Goal: Navigation & Orientation: Find specific page/section

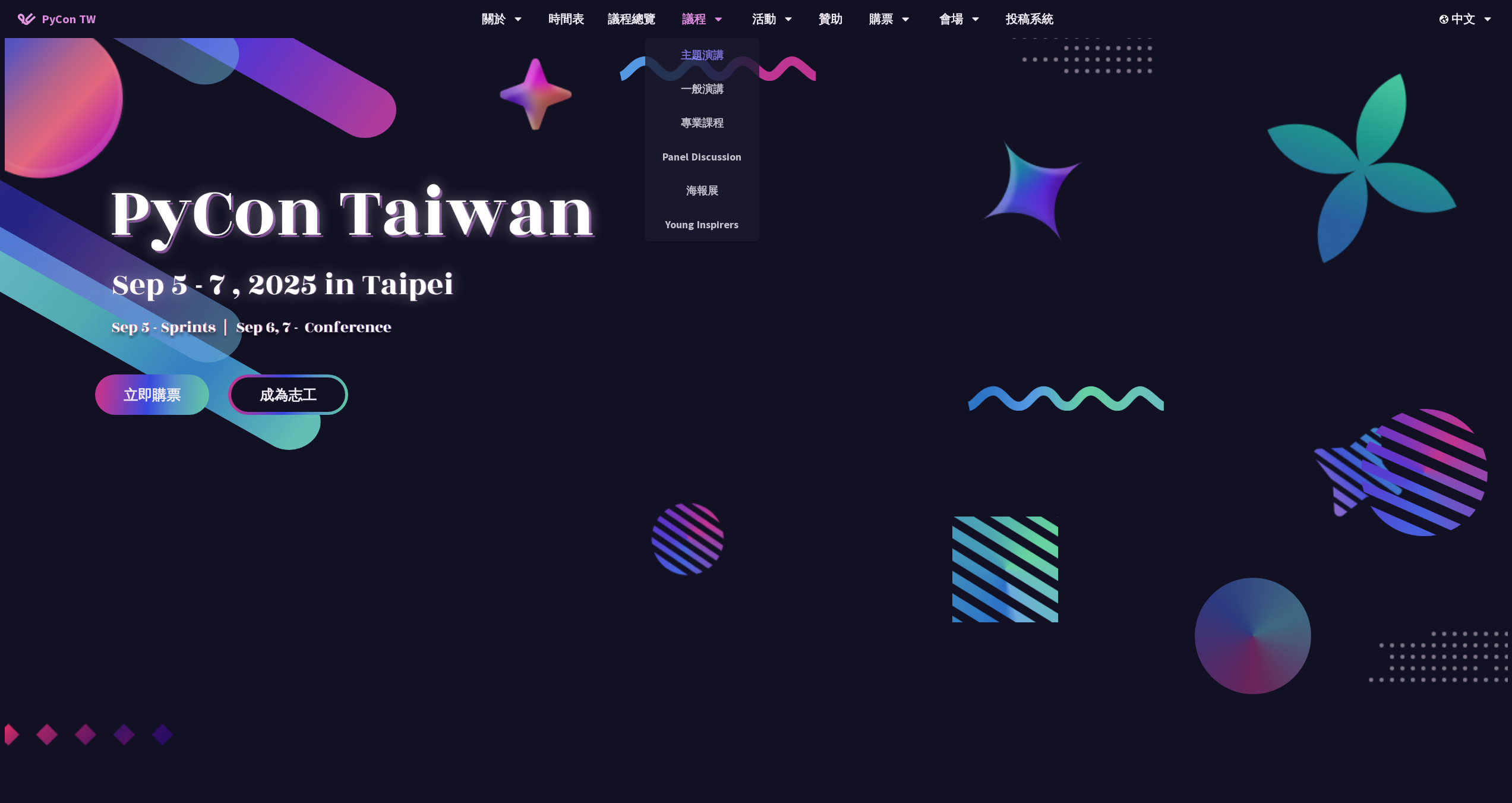
click at [717, 49] on link "主題演講" at bounding box center [702, 54] width 114 height 28
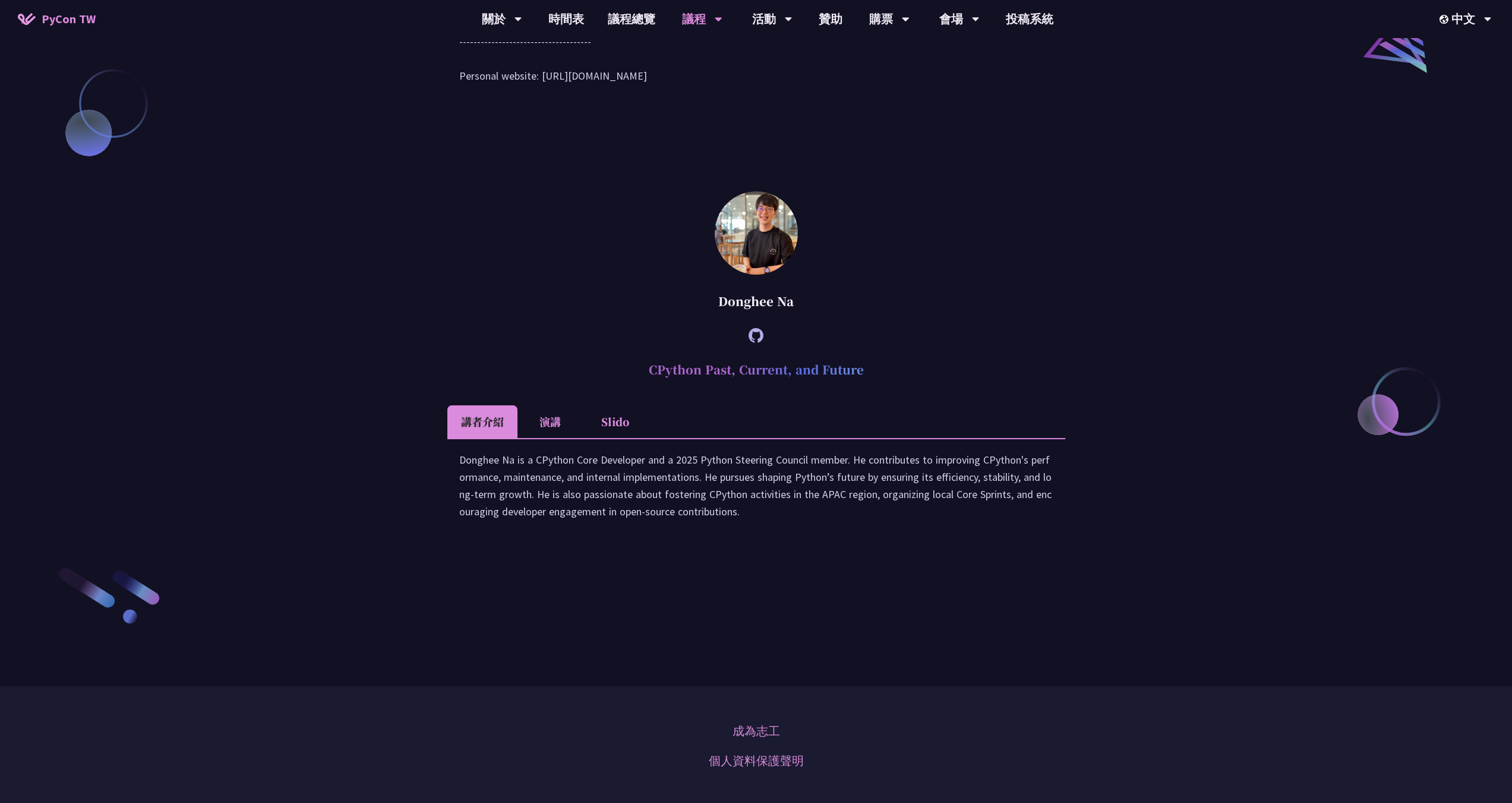
scroll to position [1664, 0]
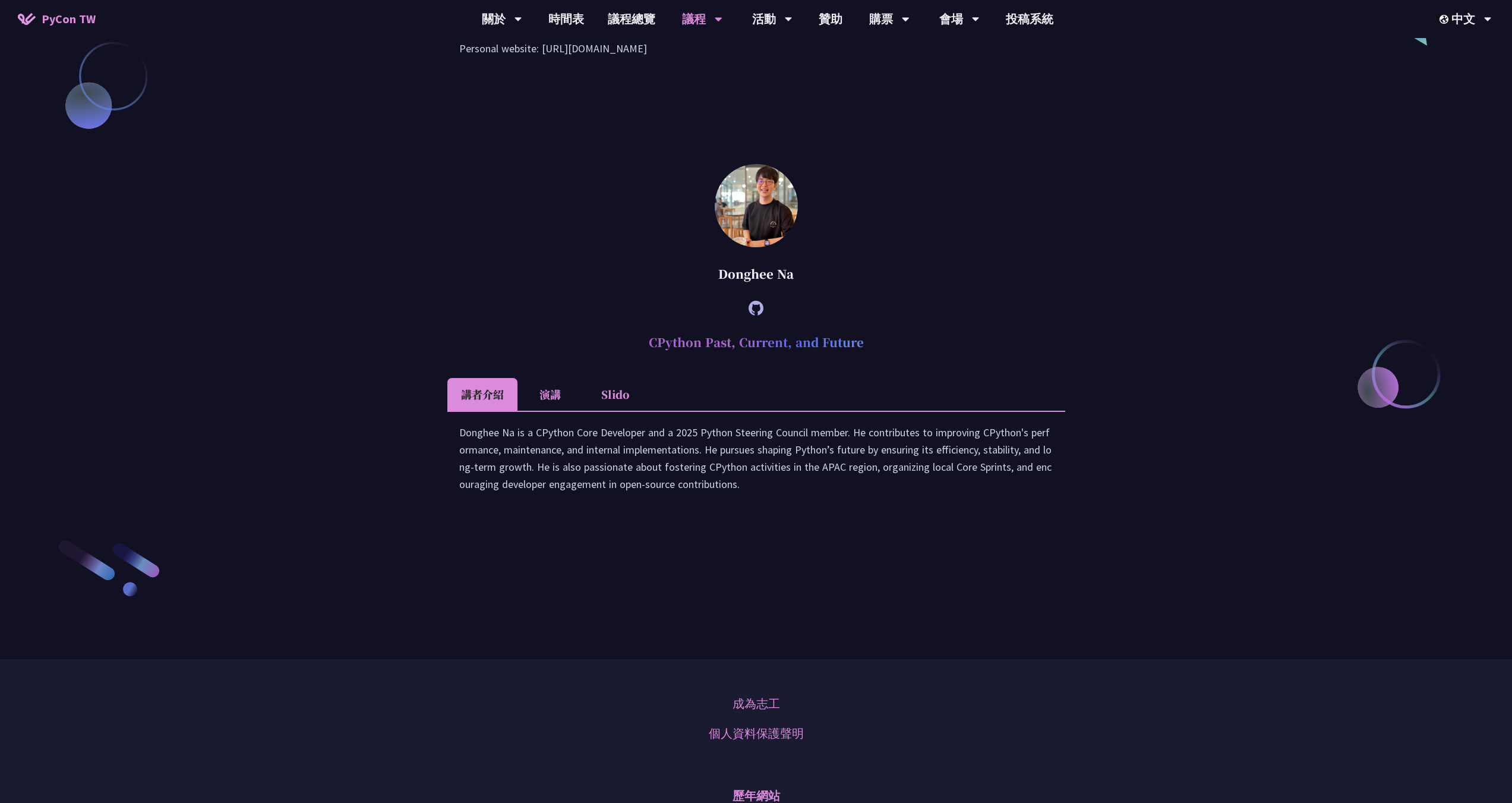
click at [553, 411] on li "演講" at bounding box center [550, 395] width 66 height 33
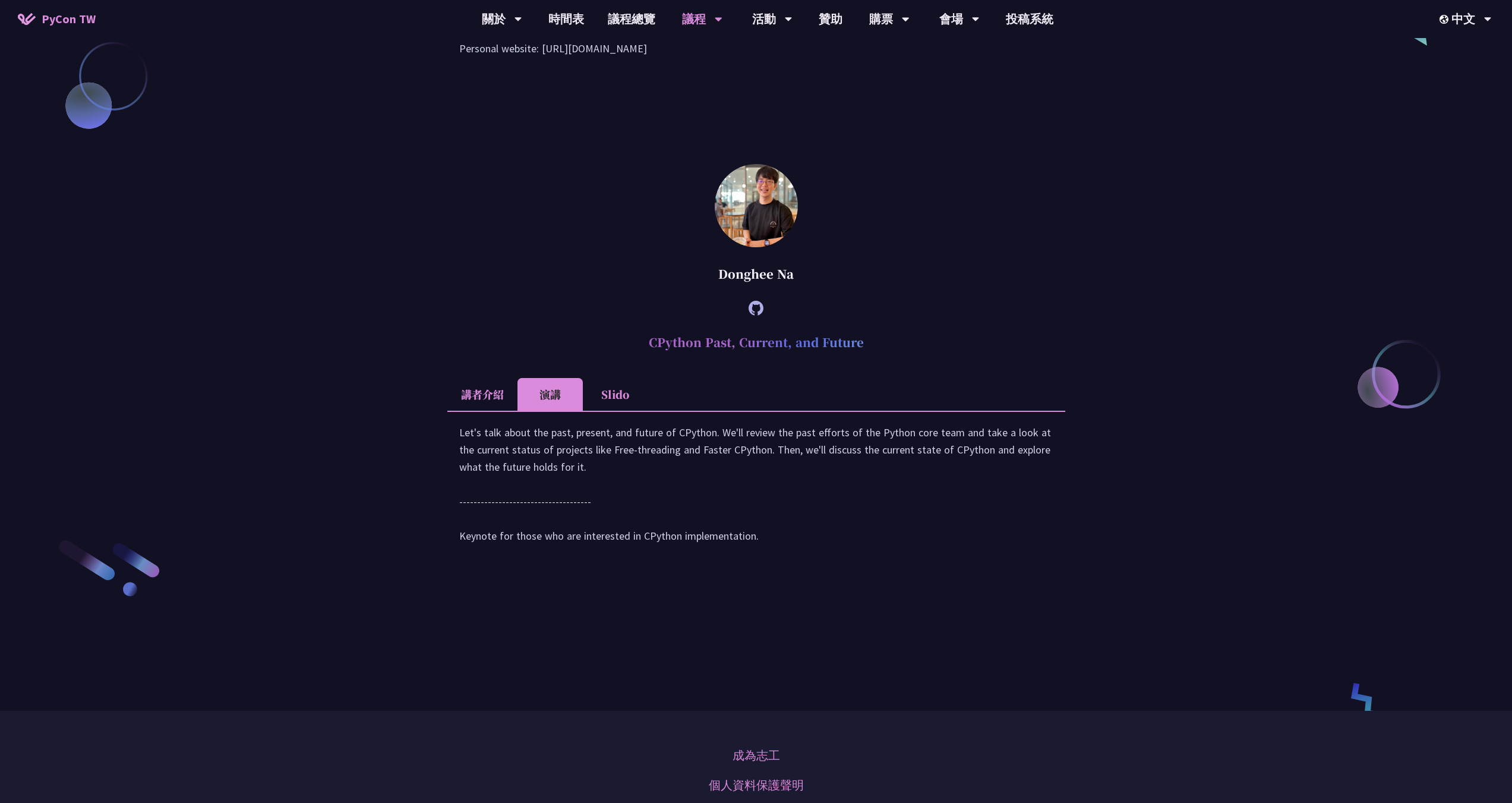
click at [613, 411] on li "Slido" at bounding box center [615, 395] width 66 height 33
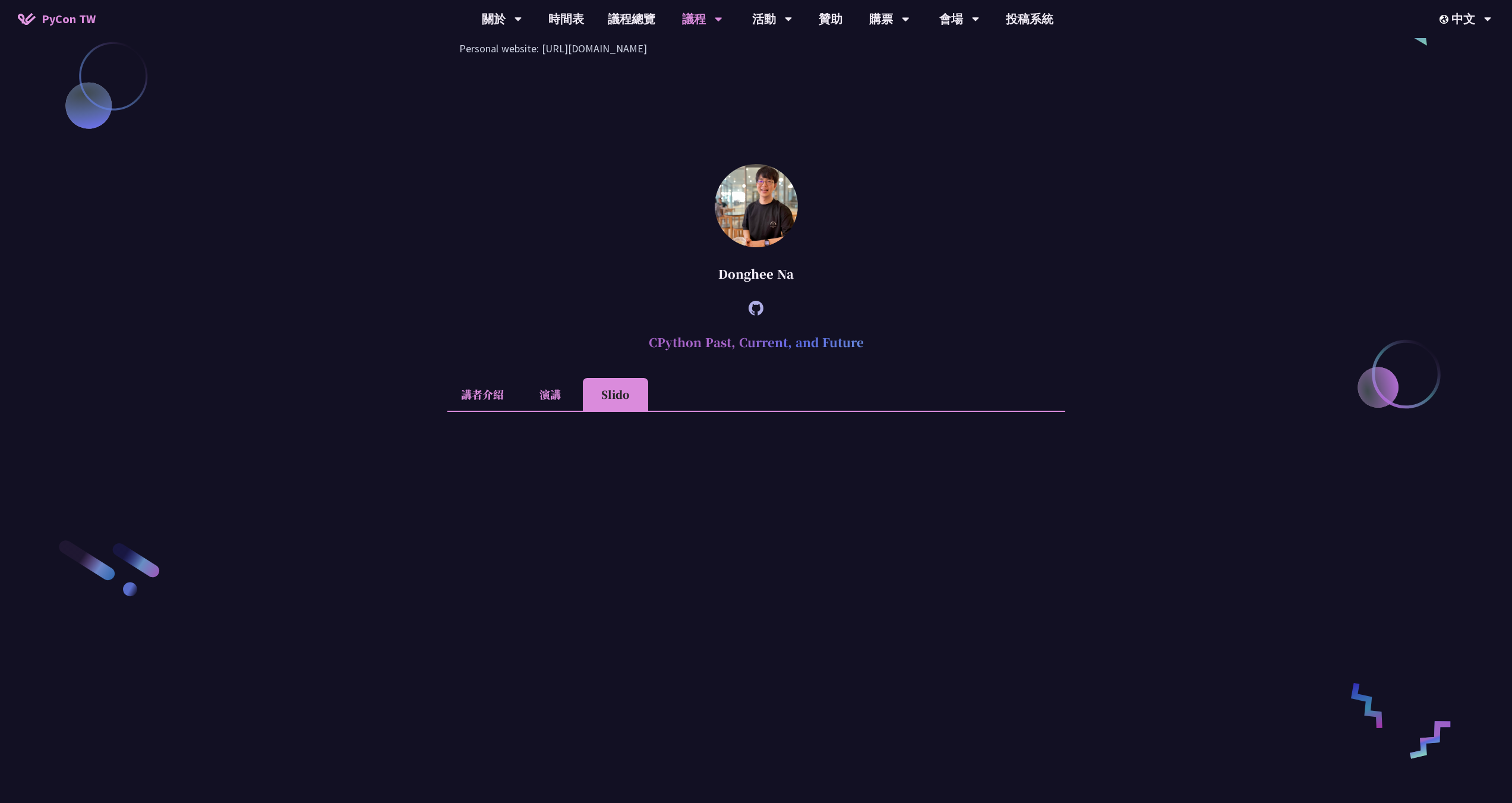
click at [462, 411] on li "講者介紹" at bounding box center [482, 395] width 70 height 33
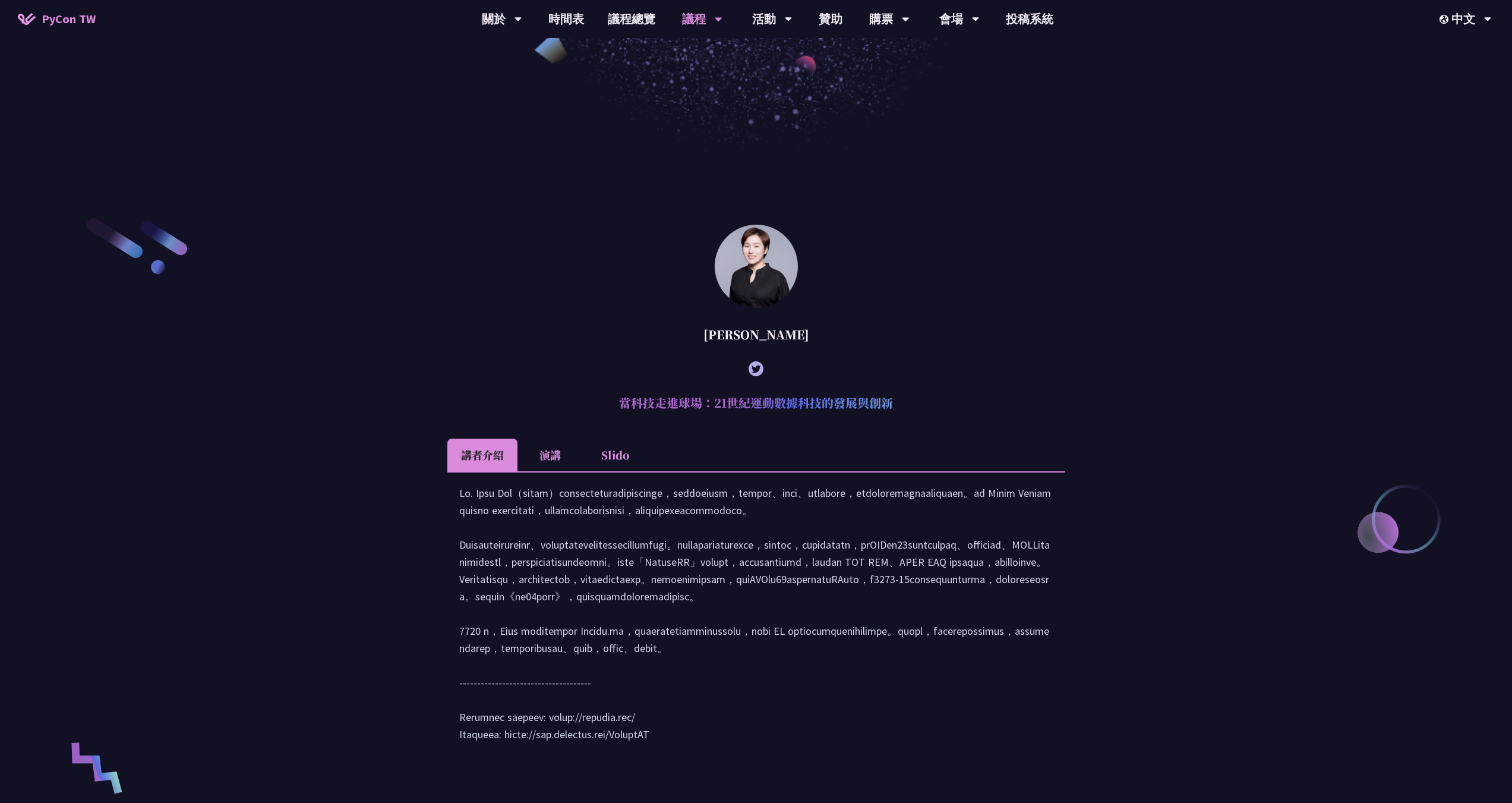
scroll to position [416, 0]
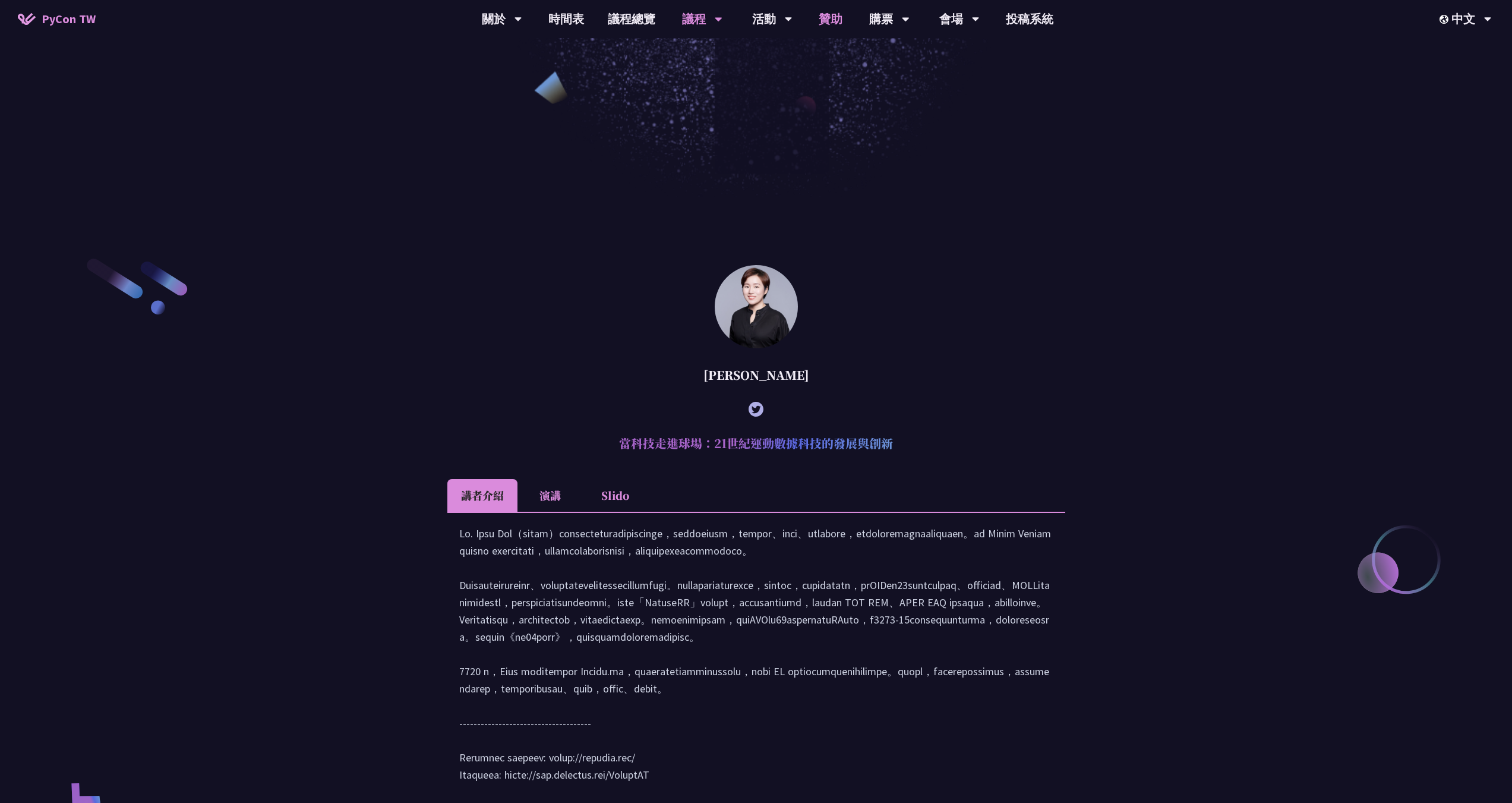
click at [826, 16] on link "贊助" at bounding box center [830, 19] width 47 height 38
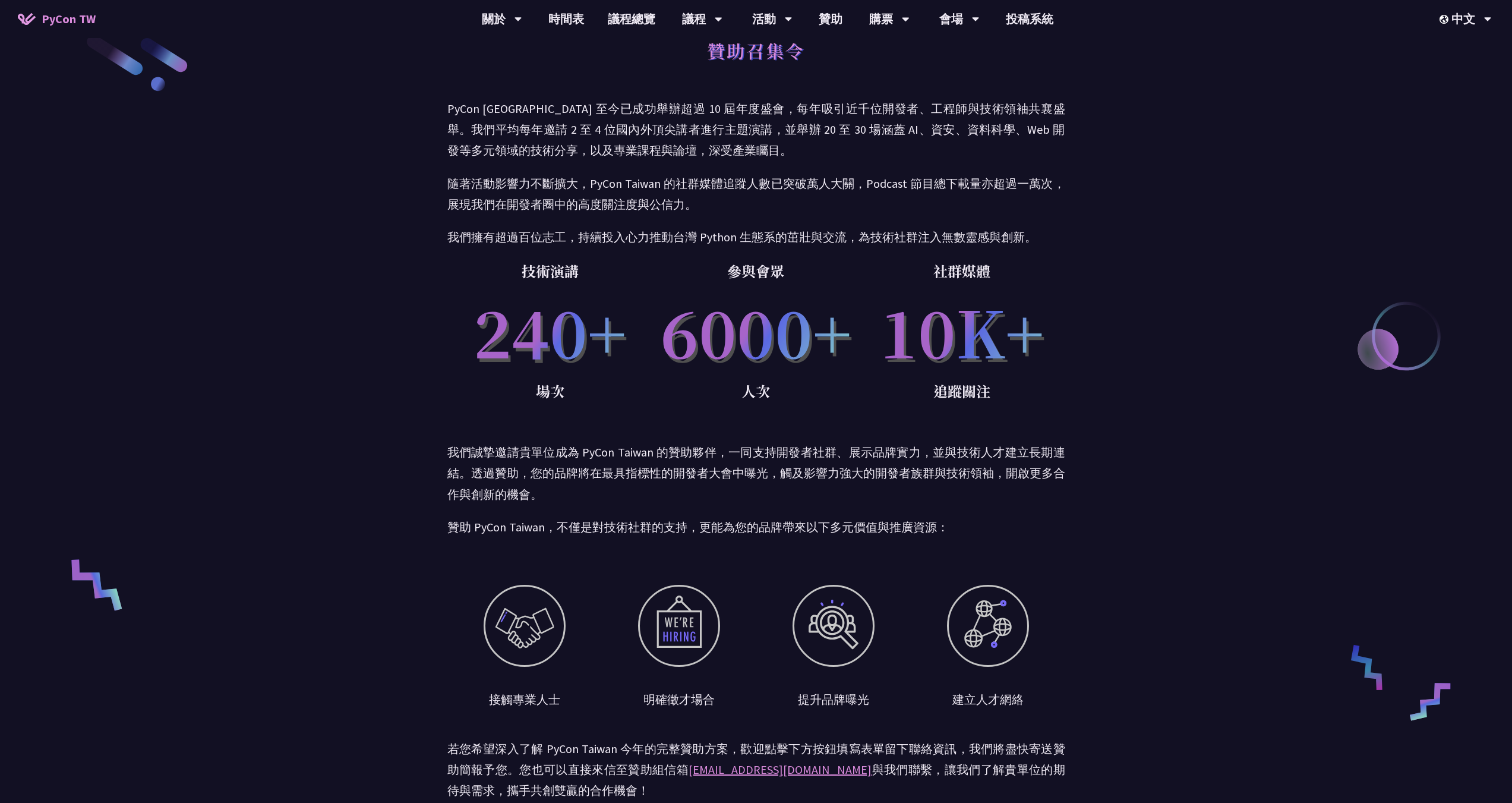
scroll to position [119, 0]
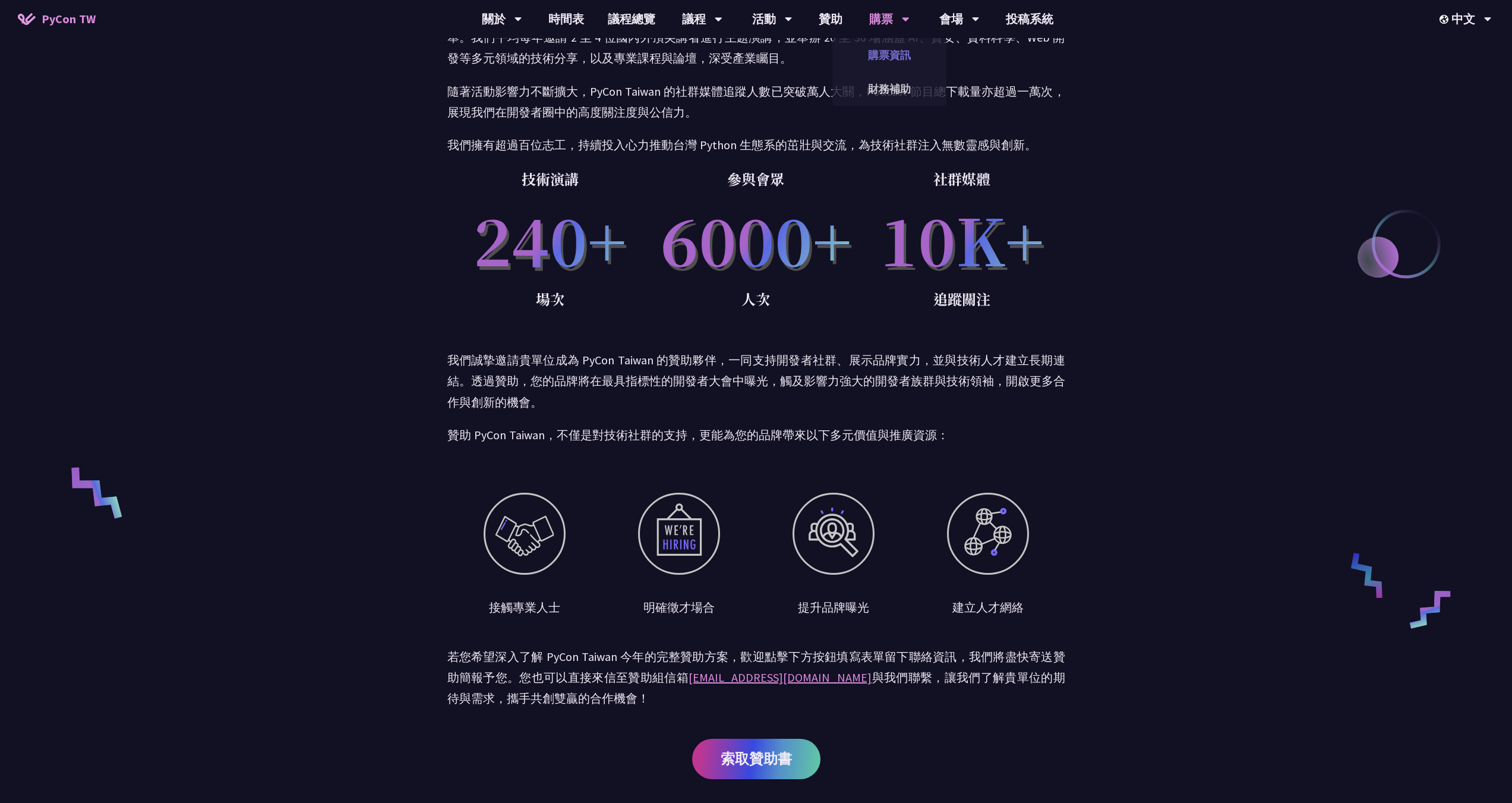
click at [904, 53] on link "購票資訊" at bounding box center [889, 54] width 114 height 28
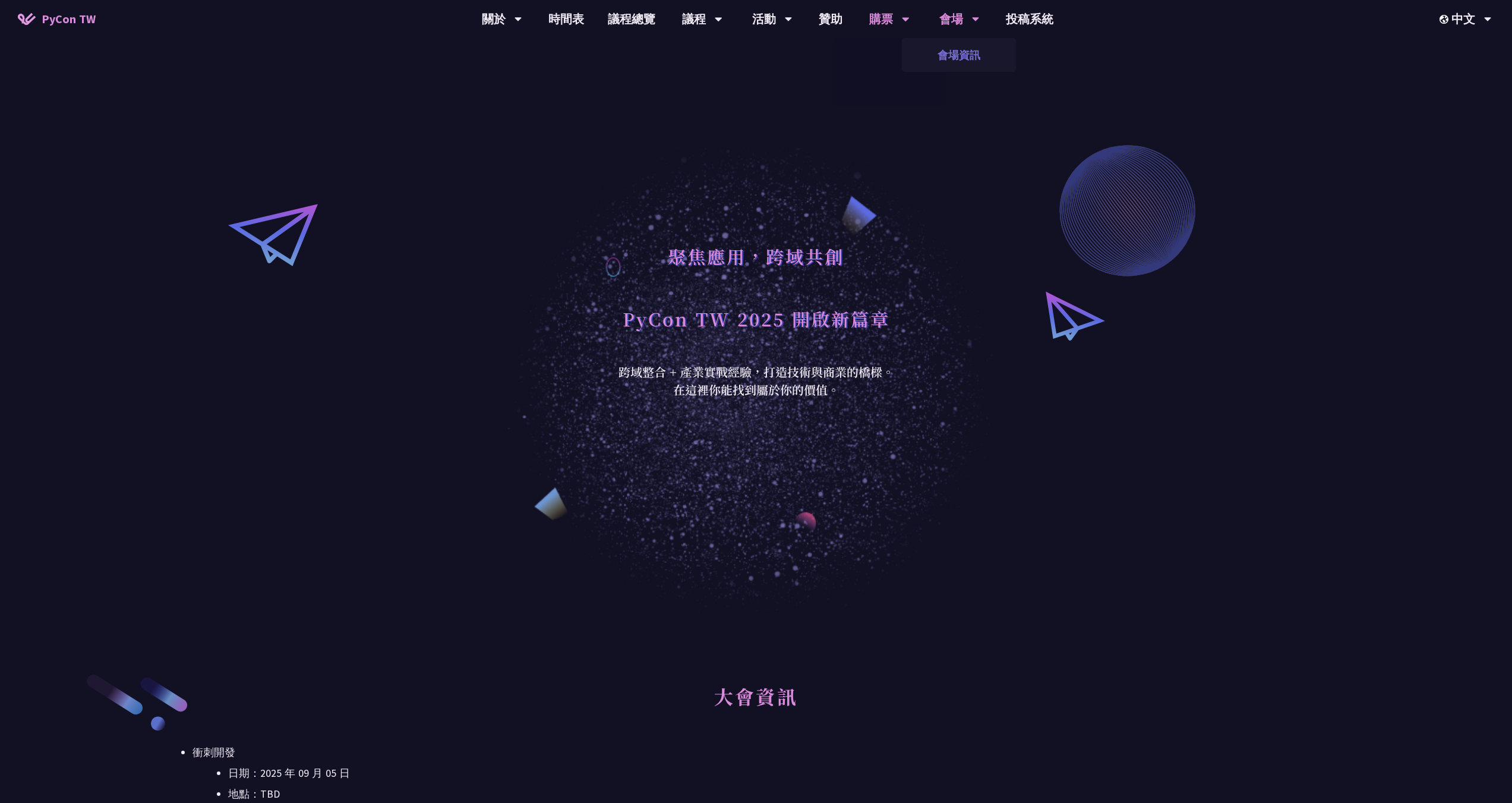
click at [957, 46] on link "會場資訊" at bounding box center [959, 54] width 114 height 28
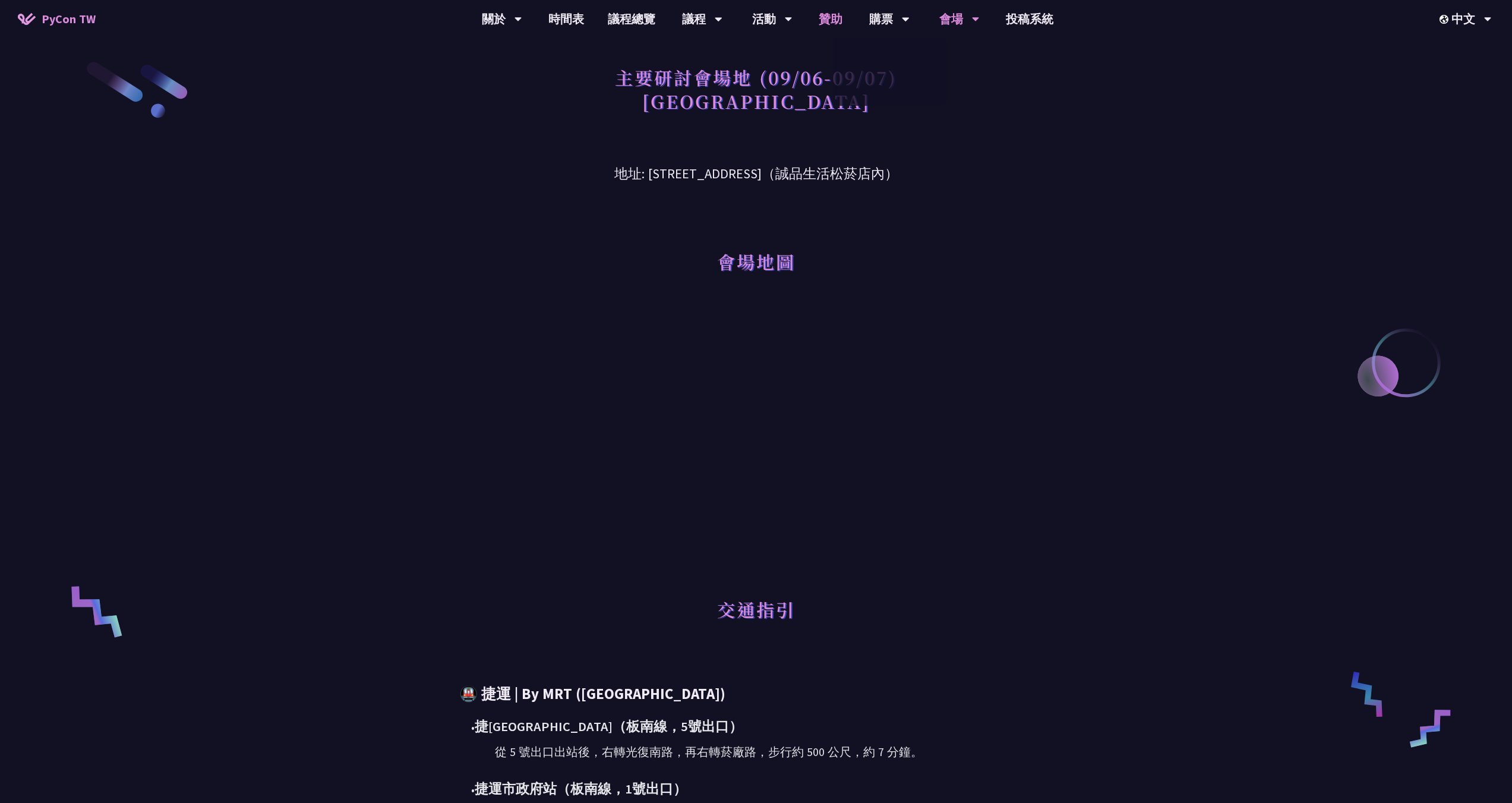
click at [840, 18] on link "贊助" at bounding box center [830, 19] width 47 height 38
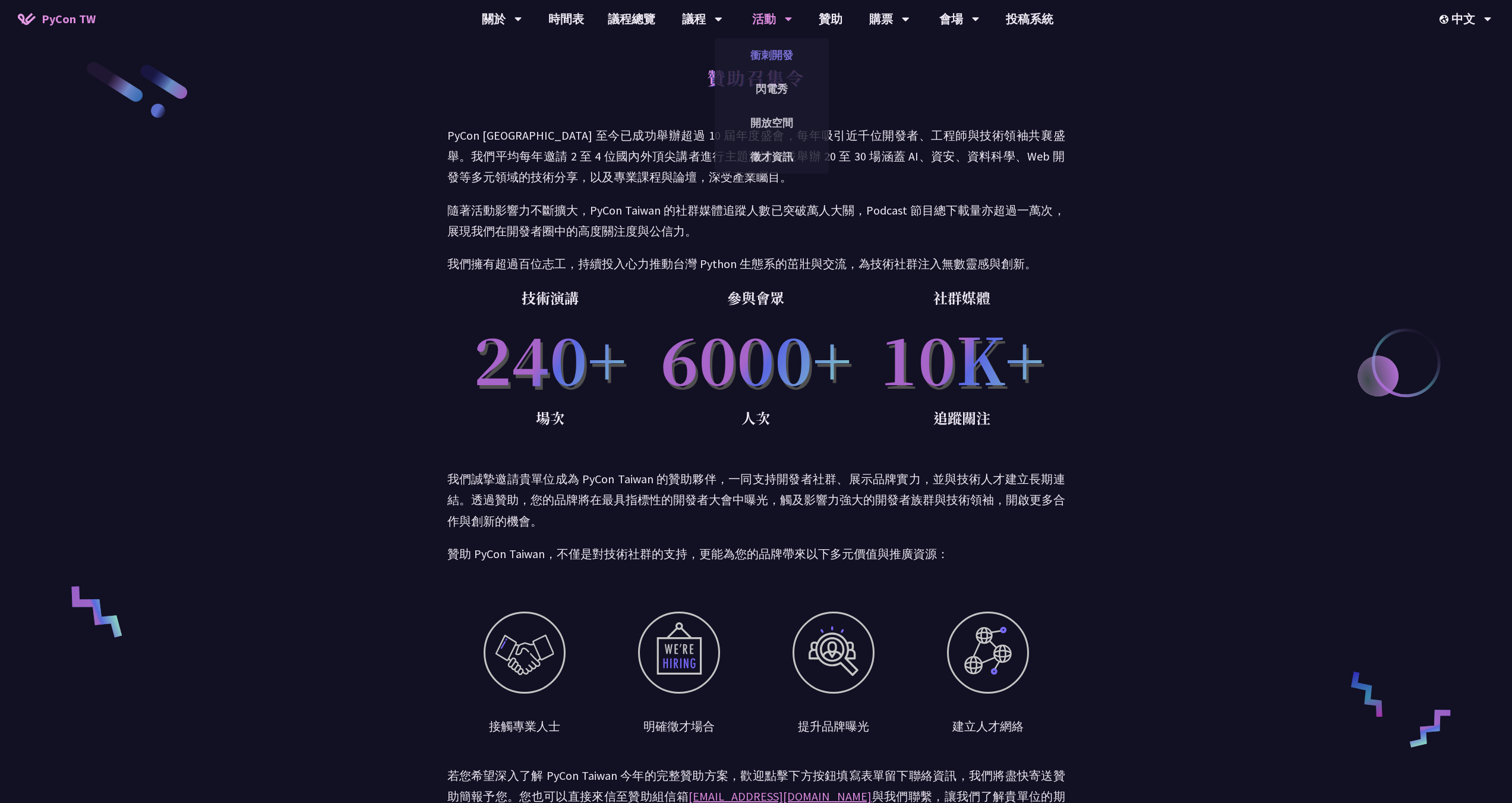
click at [758, 60] on link "衝刺開發" at bounding box center [772, 54] width 114 height 28
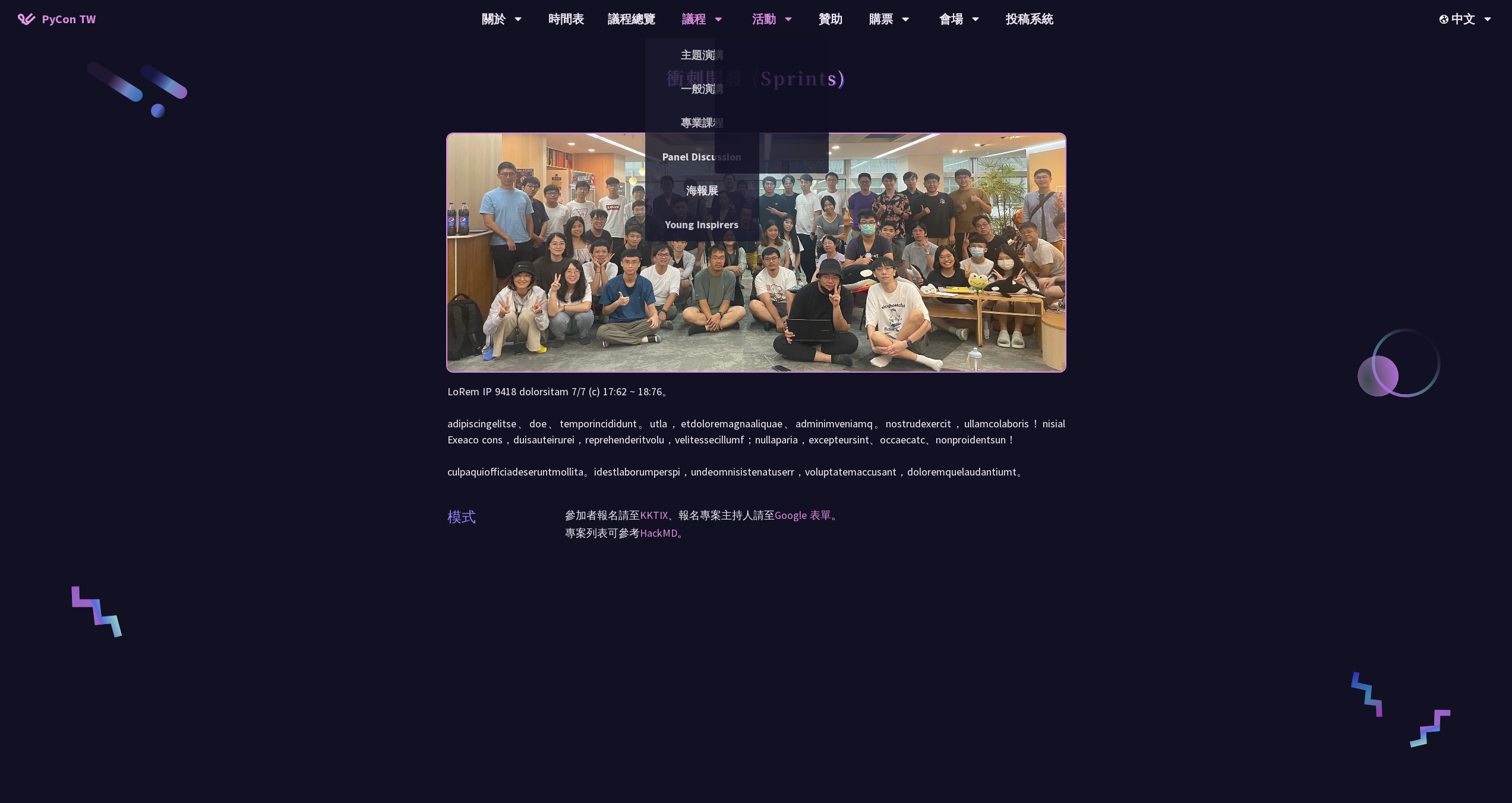
click at [522, 12] on div "議程" at bounding box center [501, 19] width 41 height 38
click at [702, 48] on link "主題演講" at bounding box center [702, 54] width 114 height 28
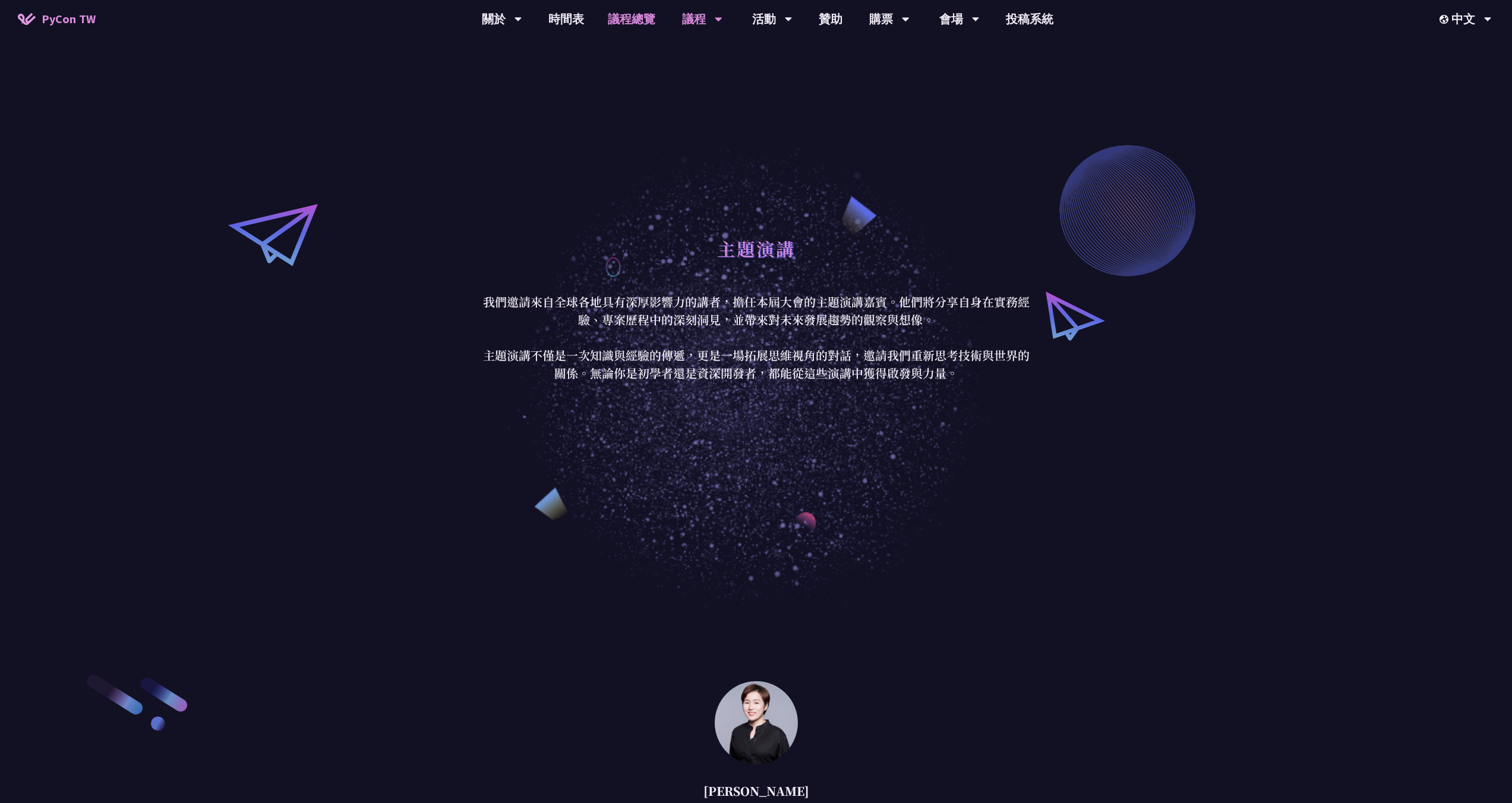
click at [633, 18] on link "議程總覽" at bounding box center [631, 19] width 72 height 38
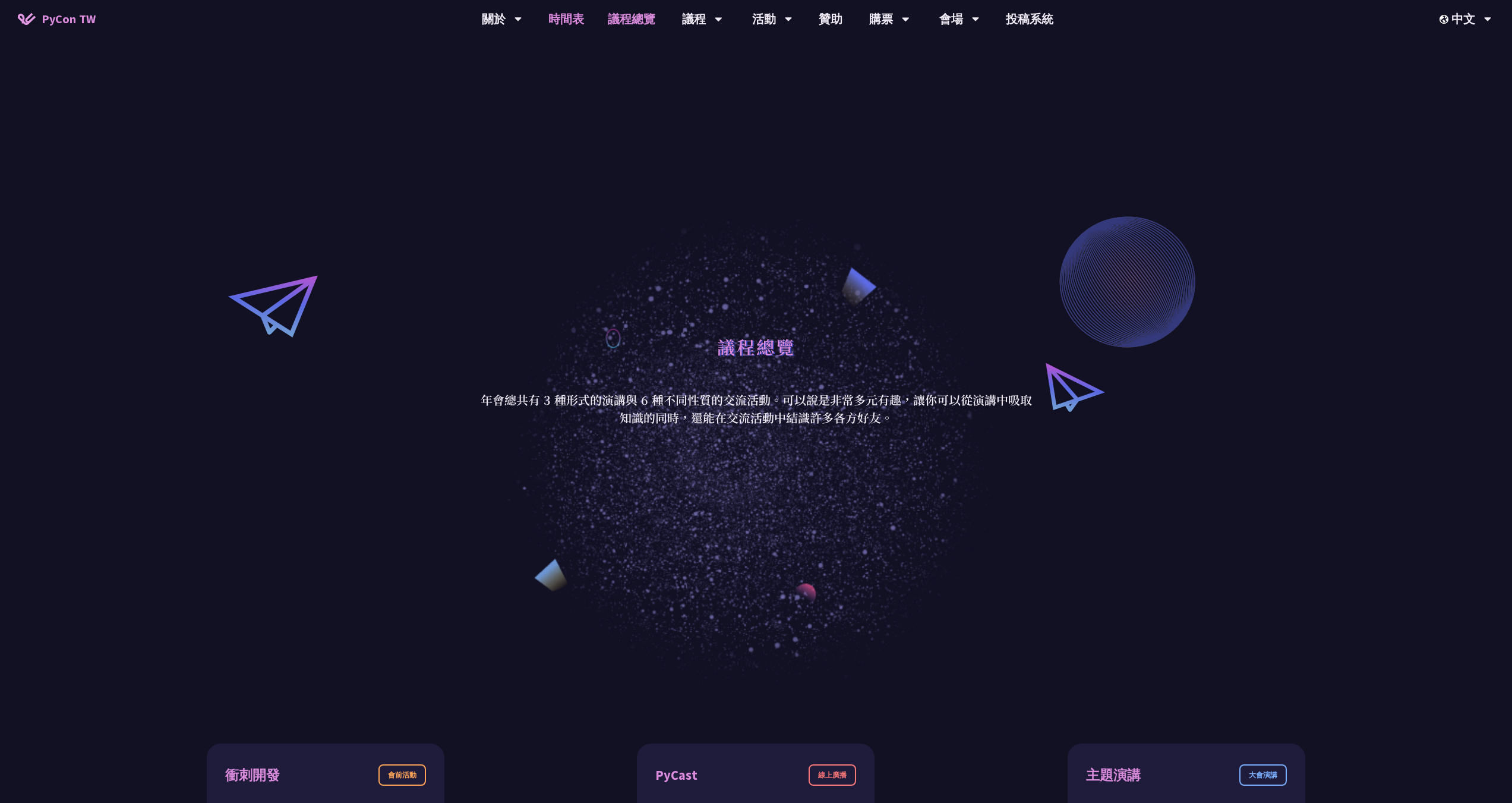
click at [564, 28] on link "時間表" at bounding box center [566, 19] width 60 height 38
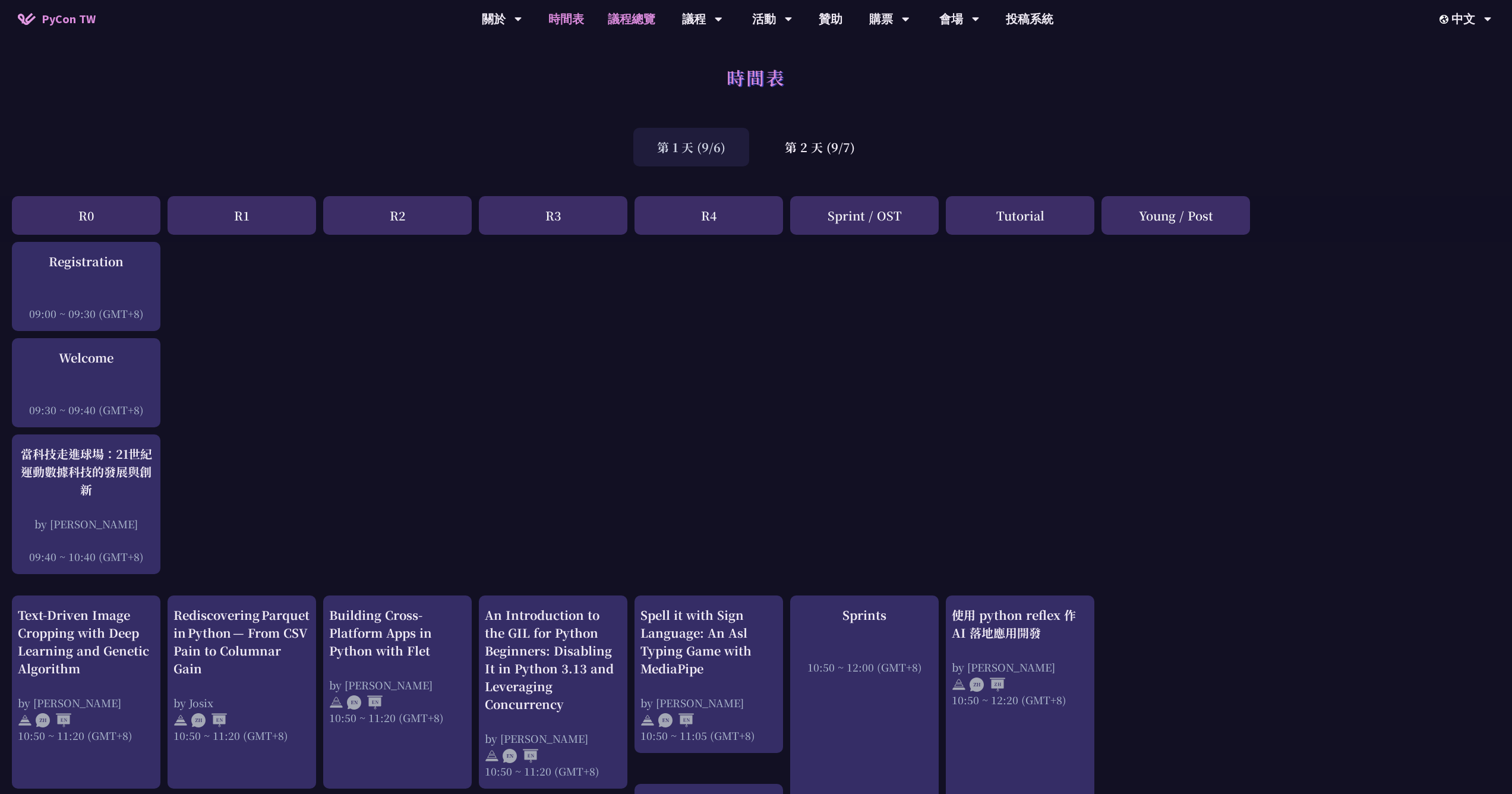
click at [648, 15] on link "議程總覽" at bounding box center [631, 19] width 72 height 38
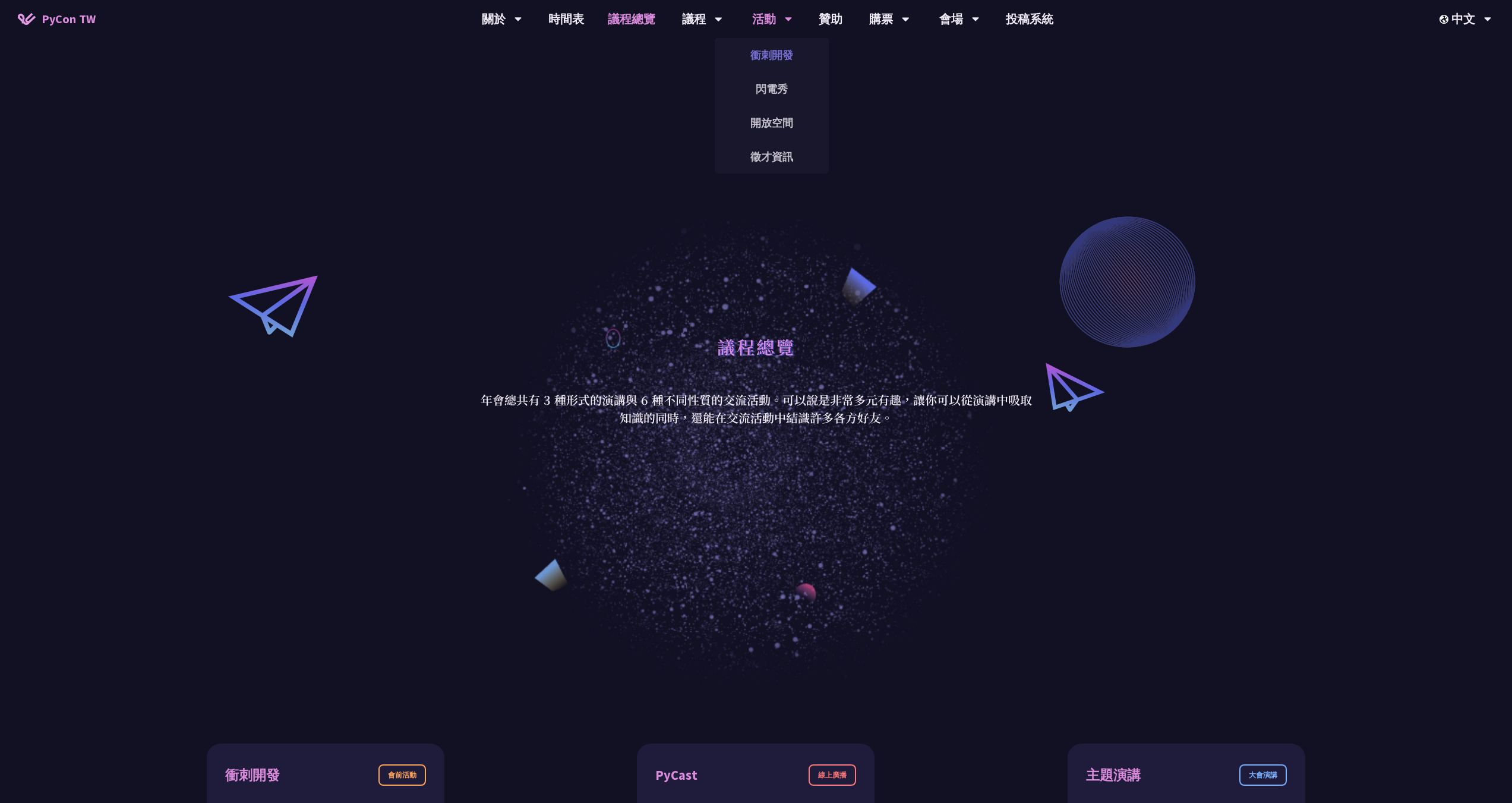
click at [785, 56] on link "衝刺開發" at bounding box center [772, 54] width 114 height 28
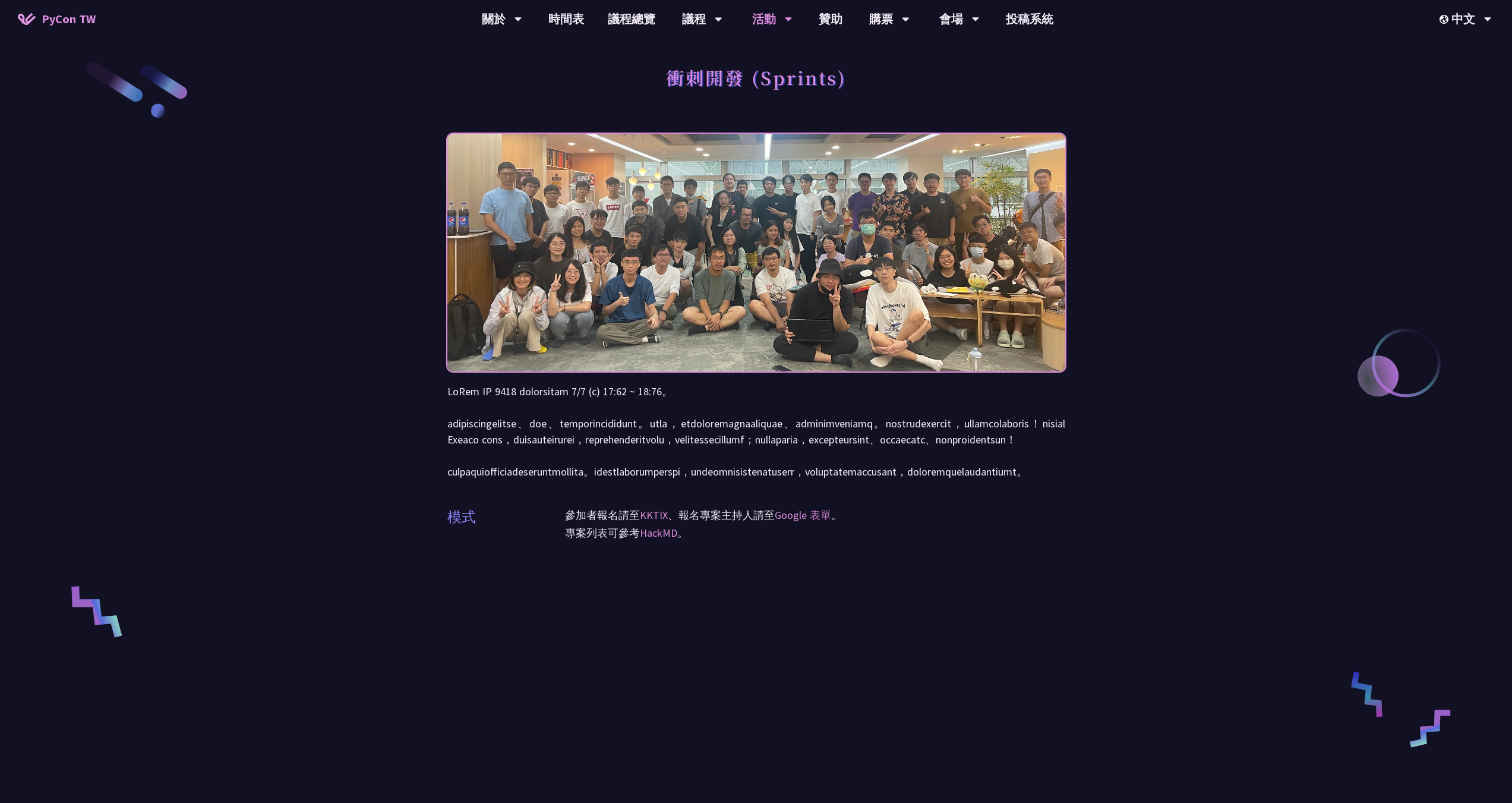
click at [781, 20] on div "活動" at bounding box center [772, 19] width 41 height 38
click at [786, 22] on icon at bounding box center [788, 19] width 8 height 12
click at [771, 126] on link "開放空間" at bounding box center [772, 123] width 114 height 28
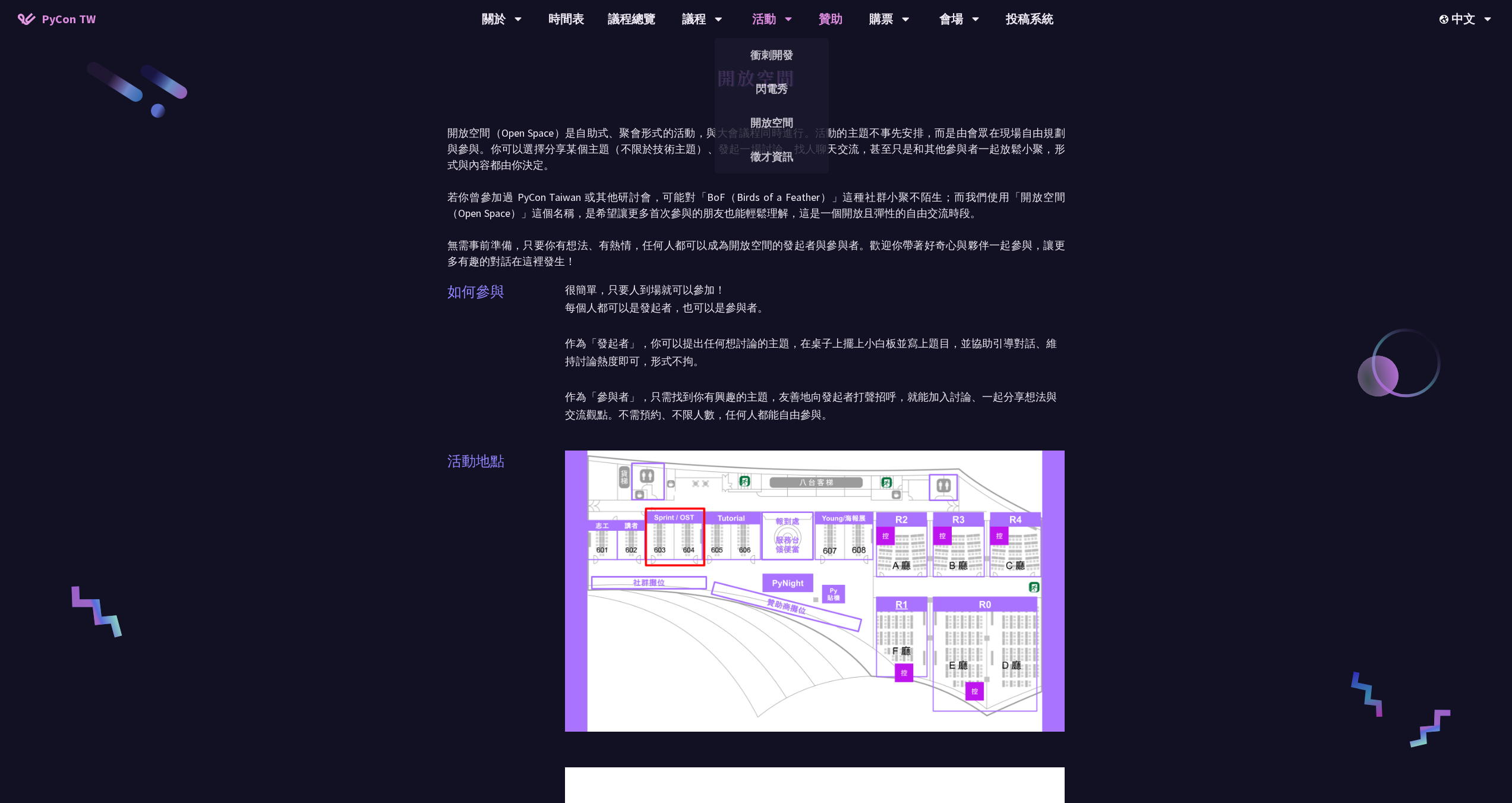
click at [832, 12] on link "贊助" at bounding box center [830, 19] width 47 height 38
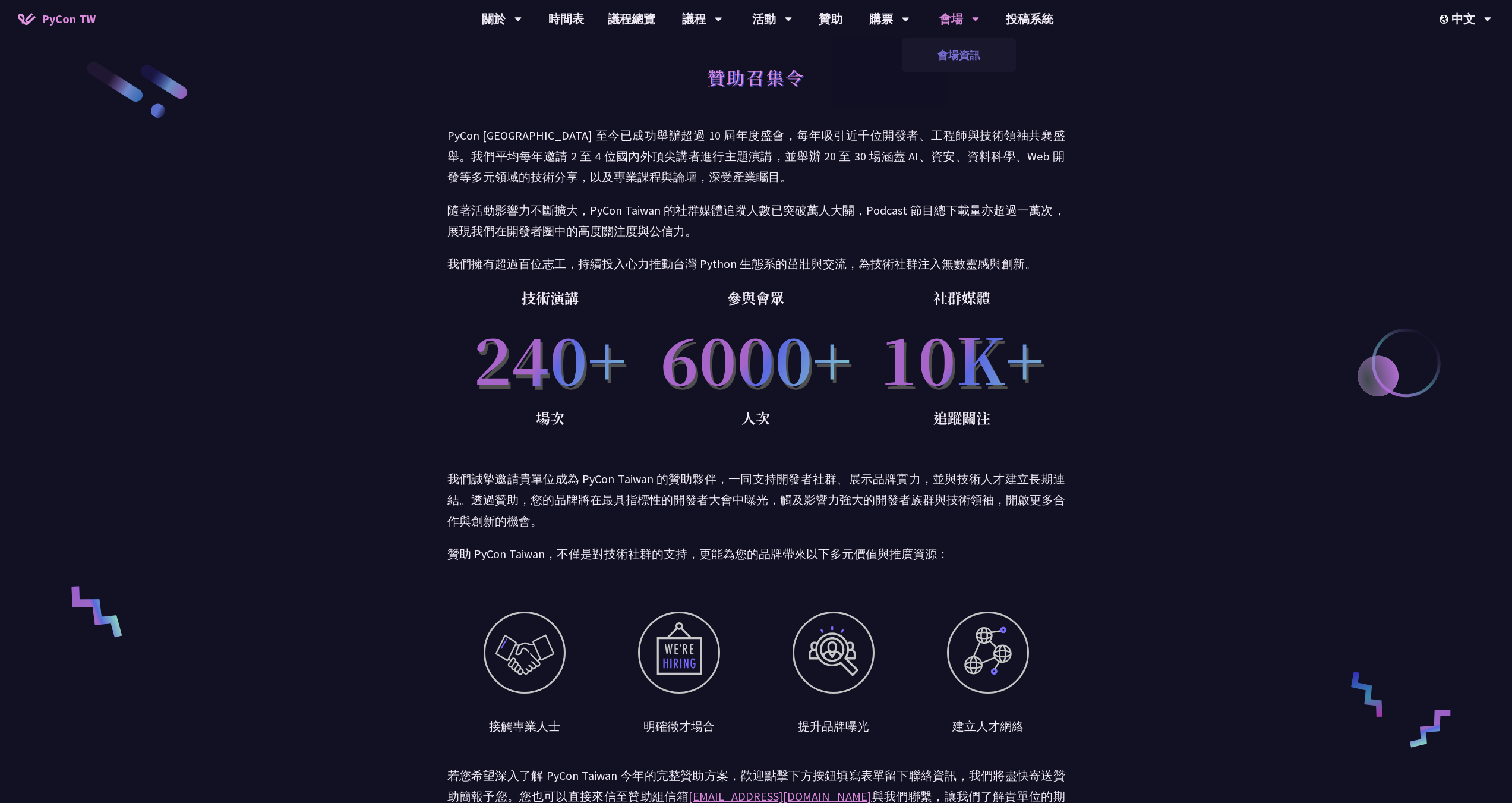
click at [967, 56] on link "會場資訊" at bounding box center [959, 54] width 114 height 28
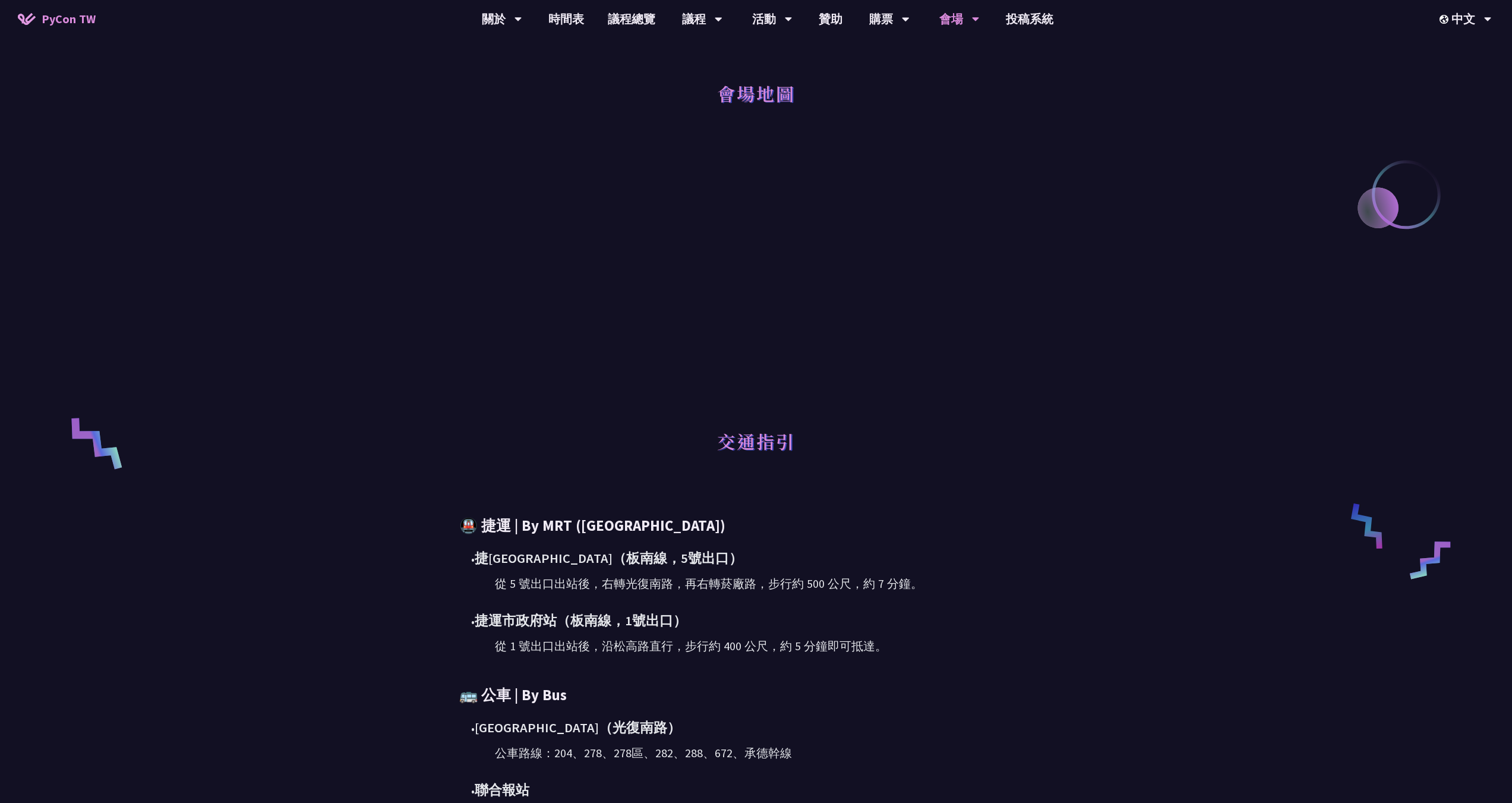
scroll to position [119, 0]
